Goal: Task Accomplishment & Management: Complete application form

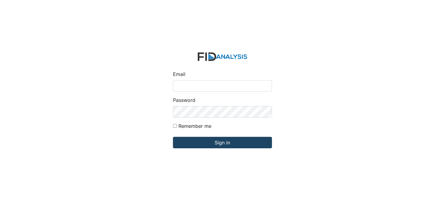
type input "[PERSON_NAME][EMAIL_ADDRESS][DOMAIN_NAME]"
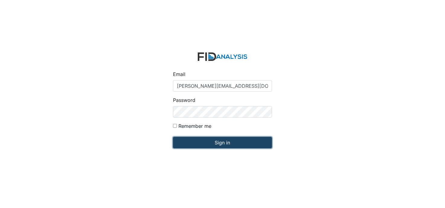
click at [207, 143] on input "Sign in" at bounding box center [222, 142] width 99 height 11
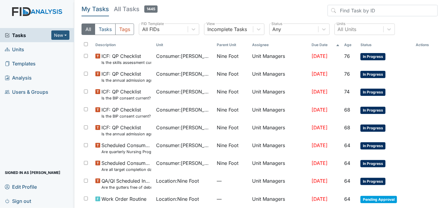
click at [19, 48] on span "Units" at bounding box center [14, 49] width 19 height 9
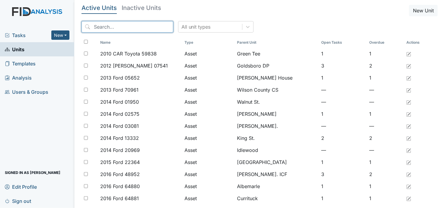
click at [101, 29] on input "search" at bounding box center [127, 26] width 92 height 11
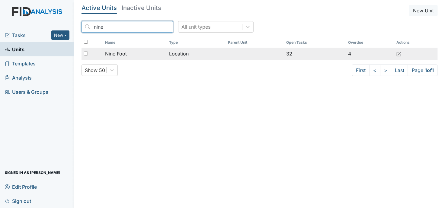
type input "nine"
click at [122, 54] on span "Nine Foot" at bounding box center [116, 53] width 22 height 7
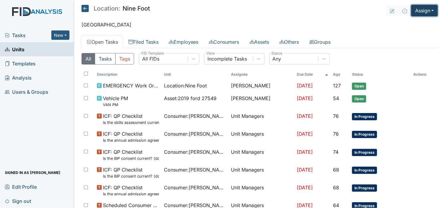
click at [420, 10] on button "Assign" at bounding box center [424, 10] width 27 height 11
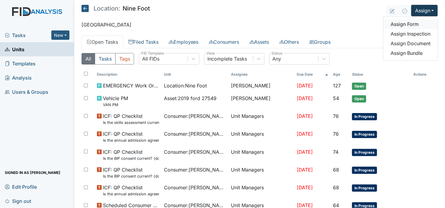
click at [407, 23] on link "Assign Form" at bounding box center [410, 24] width 54 height 10
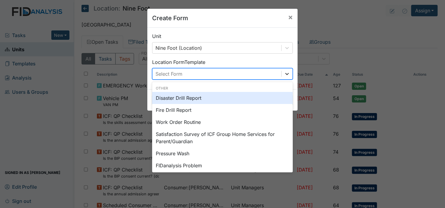
click at [285, 73] on icon at bounding box center [287, 74] width 4 height 2
click at [278, 99] on div "Disaster Drill Report" at bounding box center [222, 98] width 141 height 12
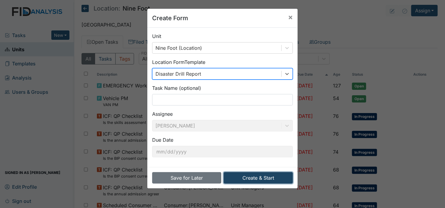
click at [283, 176] on button "Create & Start" at bounding box center [258, 177] width 69 height 11
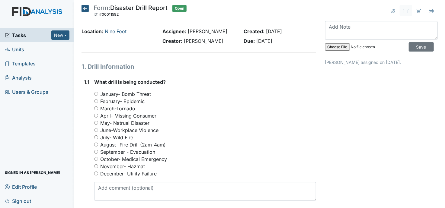
click at [84, 9] on icon at bounding box center [84, 8] width 7 height 7
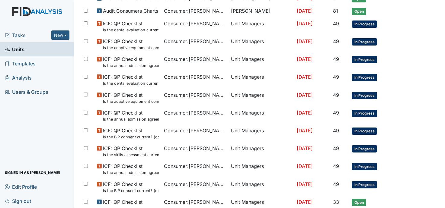
scroll to position [384, 0]
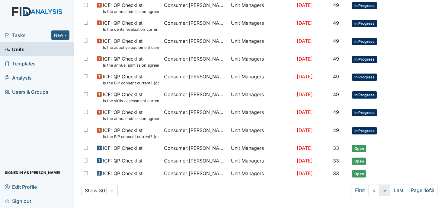
click at [379, 187] on link ">" at bounding box center [384, 190] width 11 height 11
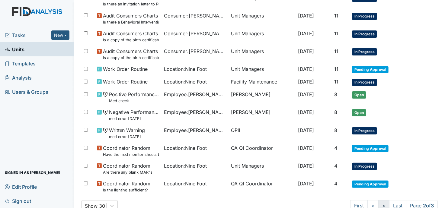
scroll to position [394, 0]
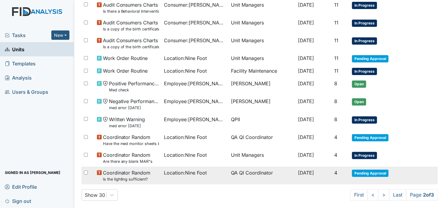
click at [196, 172] on span "Location : Nine Foot" at bounding box center [185, 172] width 43 height 7
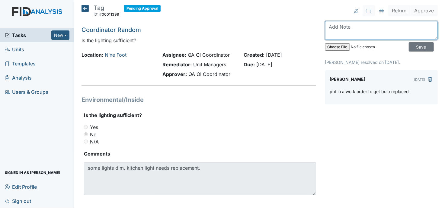
click at [332, 30] on textarea at bounding box center [381, 30] width 113 height 19
type textarea "light been replace"
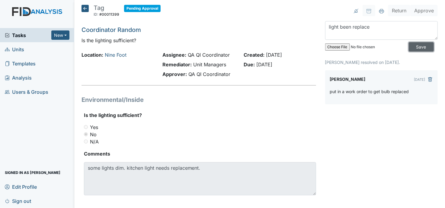
click at [409, 47] on input "Save" at bounding box center [421, 46] width 25 height 9
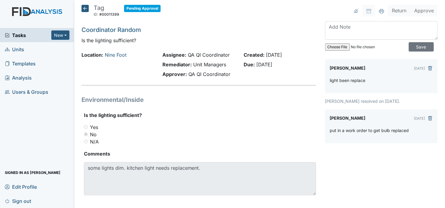
click at [85, 8] on icon at bounding box center [84, 8] width 7 height 7
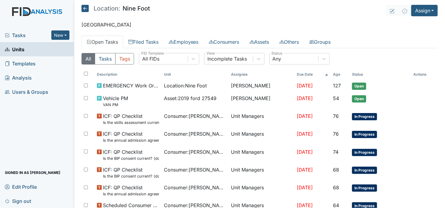
click at [86, 7] on icon at bounding box center [84, 8] width 7 height 7
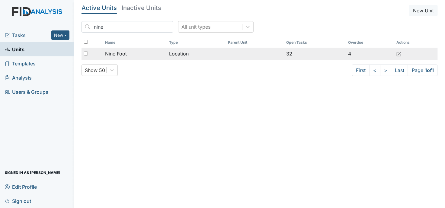
click at [124, 55] on span "Nine Foot" at bounding box center [116, 53] width 22 height 7
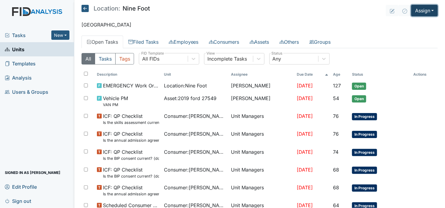
click at [424, 12] on button "Assign" at bounding box center [424, 10] width 27 height 11
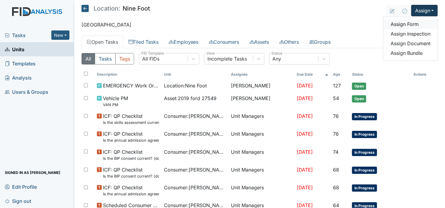
click at [408, 23] on link "Assign Form" at bounding box center [410, 24] width 54 height 10
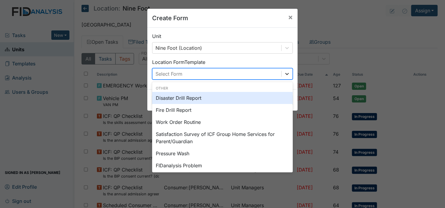
click at [284, 73] on icon at bounding box center [287, 74] width 6 height 6
click at [269, 100] on div "Disaster Drill Report" at bounding box center [222, 98] width 141 height 12
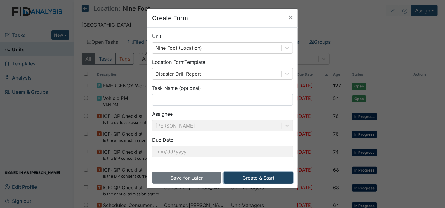
click at [268, 178] on button "Create & Start" at bounding box center [258, 177] width 69 height 11
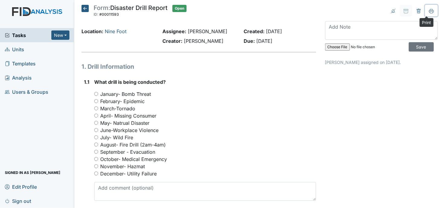
click at [430, 11] on icon at bounding box center [431, 12] width 3 height 2
click at [42, 176] on span "Signed in as [PERSON_NAME]" at bounding box center [33, 172] width 56 height 9
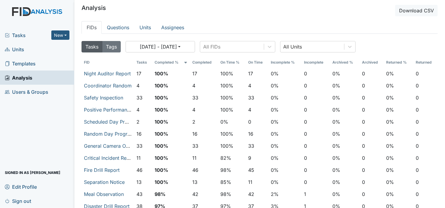
click at [19, 48] on span "Units" at bounding box center [14, 49] width 19 height 9
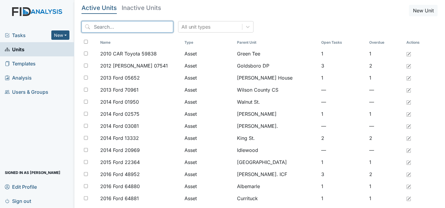
click at [94, 26] on input "search" at bounding box center [127, 26] width 92 height 11
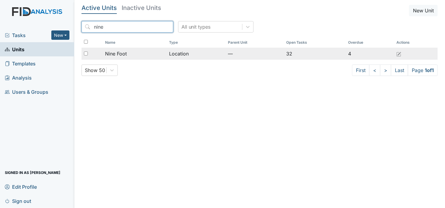
type input "nine"
click at [113, 53] on span "Nine Foot" at bounding box center [116, 53] width 22 height 7
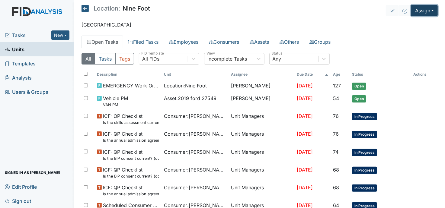
click at [414, 12] on button "Assign" at bounding box center [424, 10] width 27 height 11
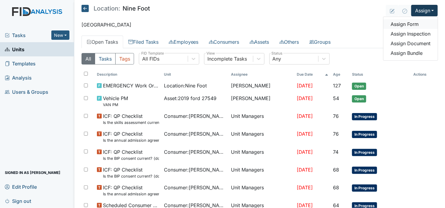
click at [406, 23] on link "Assign Form" at bounding box center [410, 24] width 54 height 10
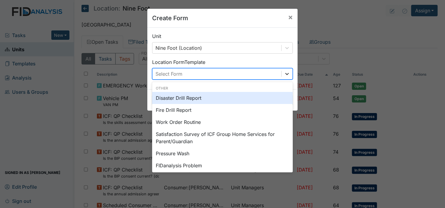
click at [285, 75] on icon at bounding box center [287, 74] width 4 height 2
click at [275, 99] on div "Disaster Drill Report" at bounding box center [222, 98] width 141 height 12
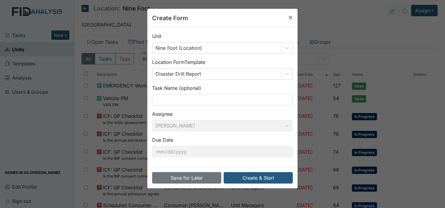
click at [378, 36] on div "Create Form × Unit Nine Foot (Location) Location Form Template Disaster Drill R…" at bounding box center [222, 104] width 445 height 208
drag, startPoint x: 372, startPoint y: 19, endPoint x: 288, endPoint y: 18, distance: 83.9
click at [288, 18] on div "Create Form × Unit Nine Foot (Location) Location Form Template Disaster Drill R…" at bounding box center [222, 104] width 445 height 208
click at [288, 18] on span "×" at bounding box center [290, 17] width 5 height 9
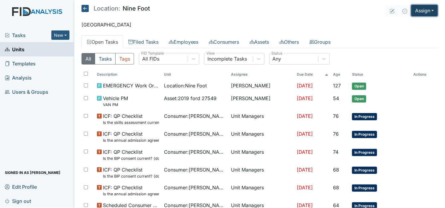
click at [416, 10] on button "Assign" at bounding box center [424, 10] width 27 height 11
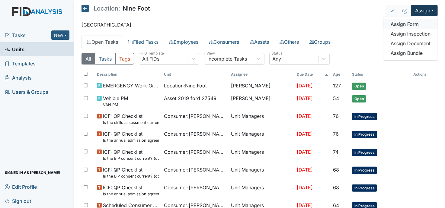
click at [408, 25] on link "Assign Form" at bounding box center [410, 24] width 54 height 10
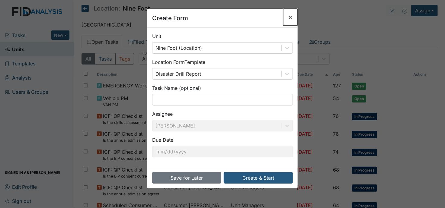
click at [288, 17] on span "×" at bounding box center [290, 17] width 5 height 9
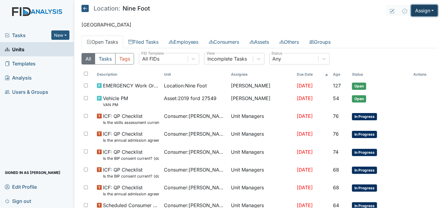
click at [421, 11] on button "Assign" at bounding box center [424, 10] width 27 height 11
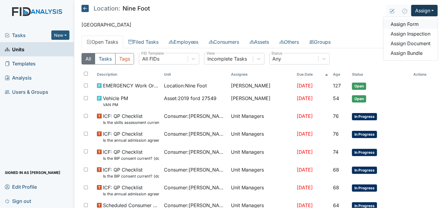
click at [409, 24] on link "Assign Form" at bounding box center [410, 24] width 54 height 10
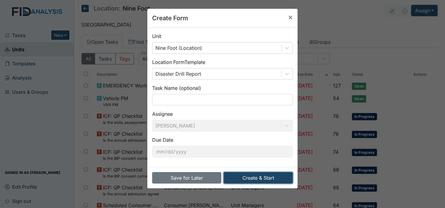
click at [273, 179] on button "Create & Start" at bounding box center [258, 177] width 69 height 11
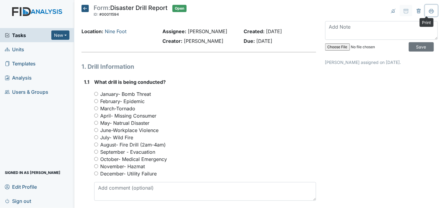
click at [429, 11] on icon at bounding box center [431, 11] width 5 height 5
click at [85, 11] on icon at bounding box center [84, 8] width 7 height 7
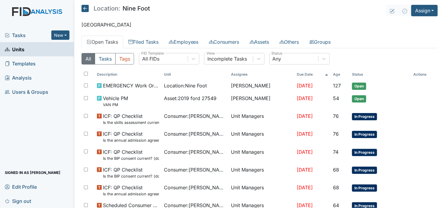
click at [28, 50] on link "Units" at bounding box center [37, 49] width 74 height 14
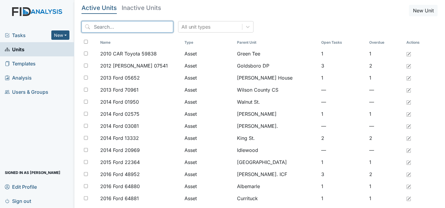
click at [96, 28] on input "search" at bounding box center [127, 26] width 92 height 11
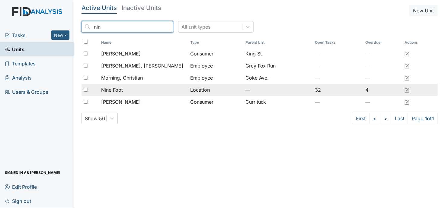
type input "nin"
click at [111, 90] on span "Nine Foot" at bounding box center [112, 89] width 22 height 7
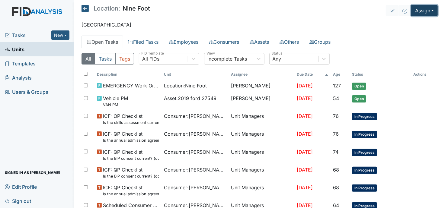
click at [418, 11] on button "Assign" at bounding box center [424, 10] width 27 height 11
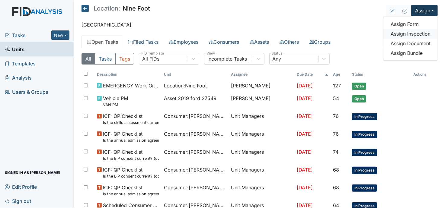
click at [418, 33] on link "Assign Inspection" at bounding box center [410, 34] width 54 height 10
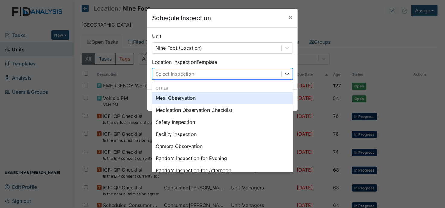
click at [285, 74] on icon at bounding box center [287, 74] width 4 height 2
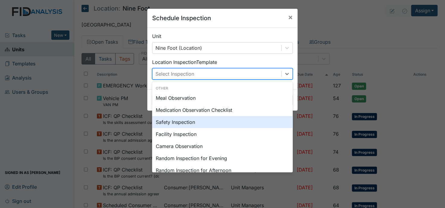
click at [197, 121] on div "Safety Inspection" at bounding box center [222, 122] width 141 height 12
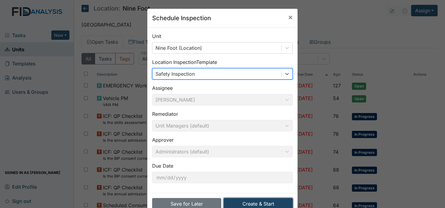
click at [251, 202] on button "Create & Start" at bounding box center [258, 203] width 69 height 11
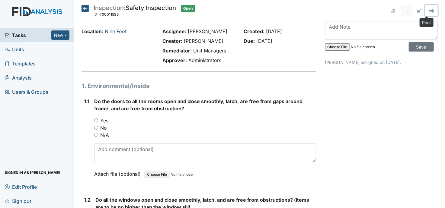
click at [429, 10] on icon at bounding box center [431, 11] width 5 height 5
click at [85, 8] on icon at bounding box center [84, 8] width 7 height 7
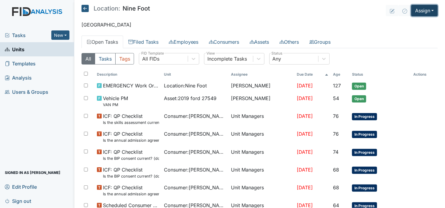
click at [420, 10] on button "Assign" at bounding box center [424, 10] width 27 height 11
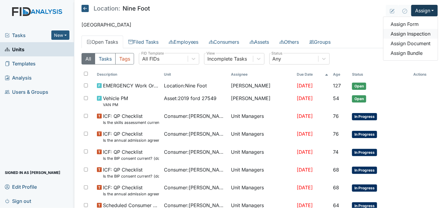
click at [412, 35] on link "Assign Inspection" at bounding box center [410, 34] width 54 height 10
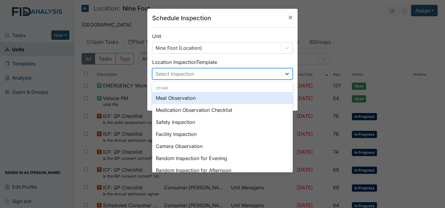
click at [285, 74] on icon at bounding box center [287, 74] width 6 height 6
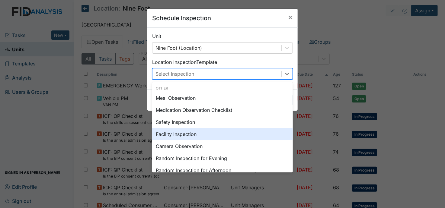
click at [186, 134] on div "Facility Inspection" at bounding box center [222, 134] width 141 height 12
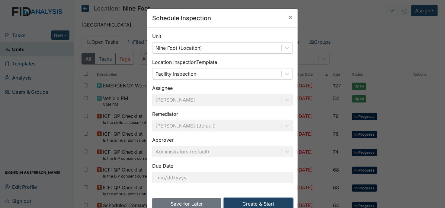
click at [275, 203] on button "Create & Start" at bounding box center [258, 203] width 69 height 11
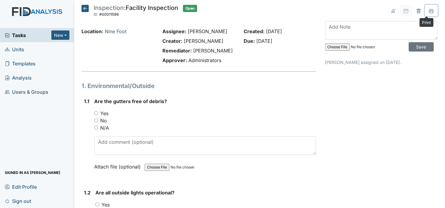
click at [429, 10] on icon at bounding box center [431, 11] width 5 height 5
click at [86, 8] on icon at bounding box center [84, 8] width 7 height 7
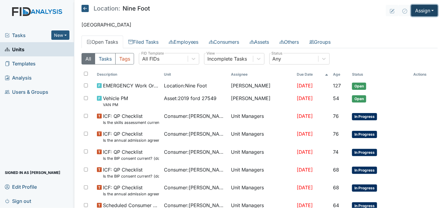
click at [417, 13] on button "Assign" at bounding box center [424, 10] width 27 height 11
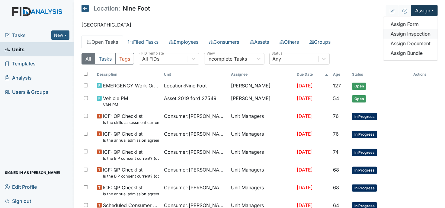
click at [417, 35] on link "Assign Inspection" at bounding box center [410, 34] width 54 height 10
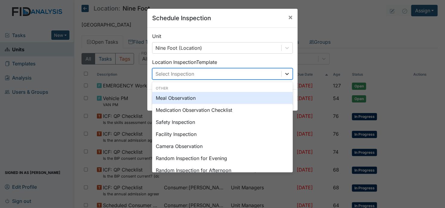
click at [286, 73] on icon at bounding box center [287, 74] width 6 height 6
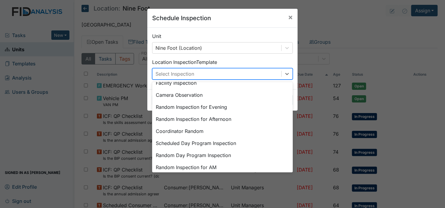
scroll to position [52, 0]
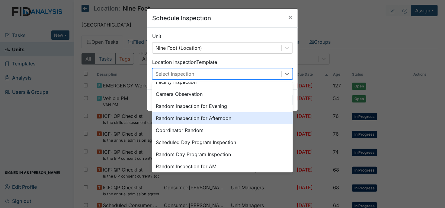
click at [218, 117] on div "Random Inspection for Afternoon" at bounding box center [222, 118] width 141 height 12
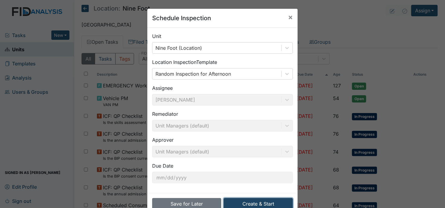
click at [264, 202] on button "Create & Start" at bounding box center [258, 203] width 69 height 11
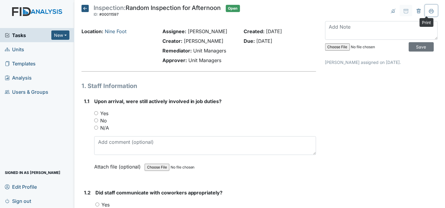
click at [429, 12] on icon at bounding box center [431, 11] width 5 height 5
click at [84, 7] on icon at bounding box center [84, 8] width 7 height 7
